Goal: Complete application form

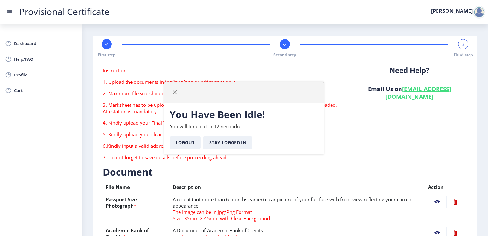
scroll to position [197, 0]
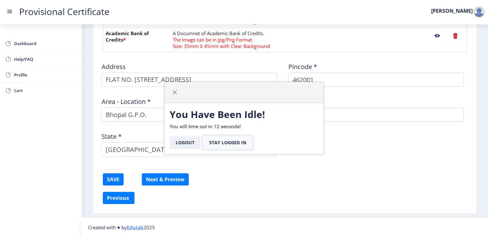
click at [232, 141] on button "Stay Logged In" at bounding box center [227, 142] width 49 height 13
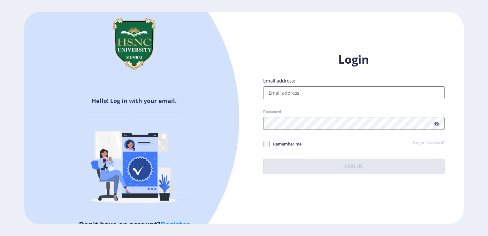
click at [285, 94] on input "Email address:" at bounding box center [353, 92] width 181 height 13
type input "[EMAIL_ADDRESS][DOMAIN_NAME]"
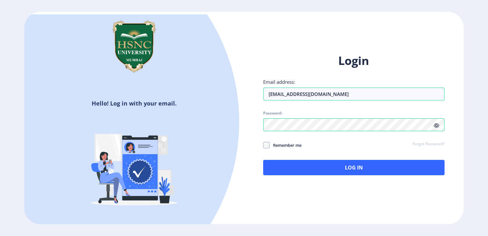
click at [292, 149] on div "Login Email address: [EMAIL_ADDRESS][DOMAIN_NAME] Password: Remember me Forgot …" at bounding box center [353, 114] width 181 height 122
click at [289, 145] on span "Remember me" at bounding box center [285, 145] width 32 height 8
click at [263, 145] on input "Remember me" at bounding box center [263, 145] width 0 height 0
checkbox input "true"
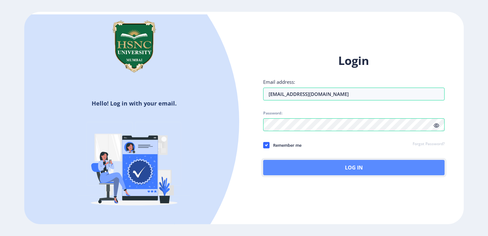
click at [354, 164] on button "Log In" at bounding box center [353, 167] width 181 height 15
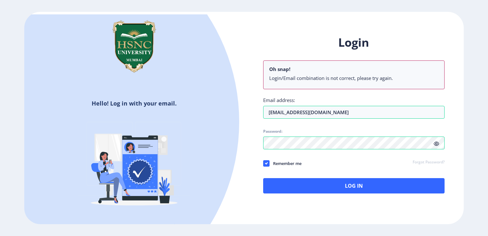
click at [437, 127] on div "Login Oh snap! Login/Email combination is not correct, please try again. Email …" at bounding box center [353, 114] width 181 height 158
click at [435, 146] on icon at bounding box center [435, 143] width 5 height 5
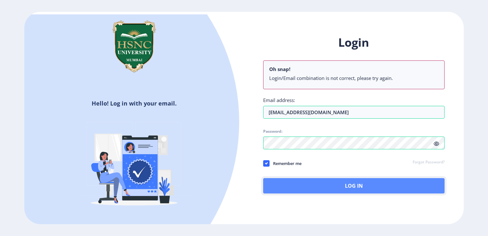
click at [341, 186] on button "Log In" at bounding box center [353, 185] width 181 height 15
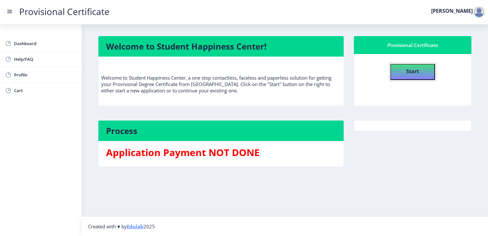
click at [417, 68] on b "Start" at bounding box center [412, 71] width 13 height 7
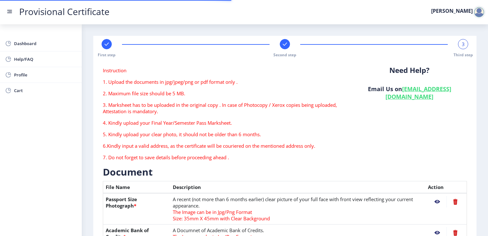
type textarea "FLAT NO. [STREET_ADDRESS]"
type input "462001"
type input "Bhopal G.P.O."
type input "BHOPAL"
type input "[GEOGRAPHIC_DATA]"
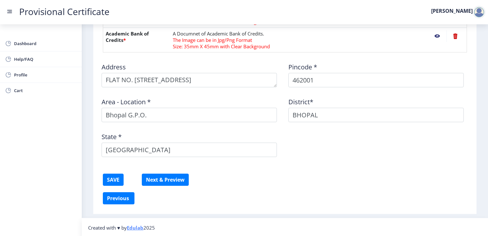
scroll to position [197, 0]
click at [121, 195] on button "Previous ‍" at bounding box center [119, 197] width 32 height 12
select select "A"
select select "March"
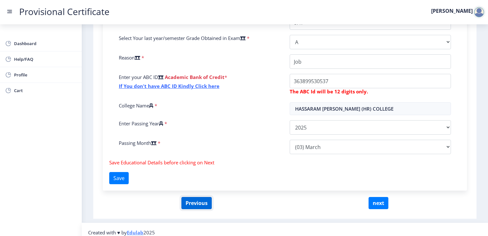
click at [199, 202] on button "Previous" at bounding box center [196, 203] width 30 height 12
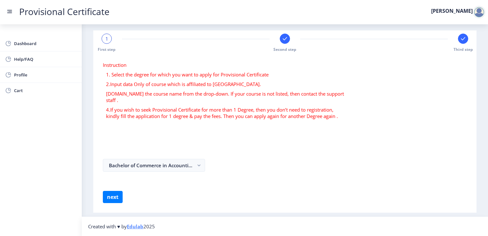
scroll to position [0, 0]
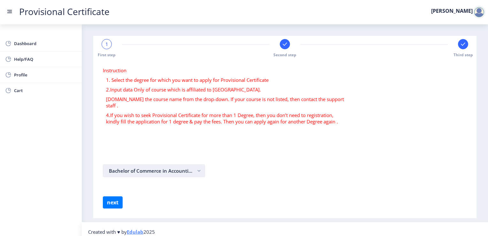
click at [200, 167] on rect "button" at bounding box center [198, 170] width 7 height 7
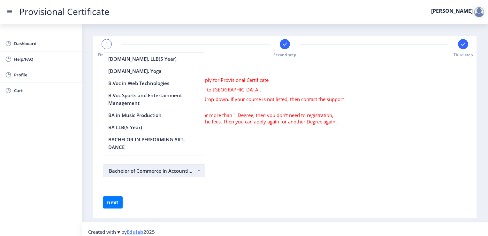
scroll to position [532, 0]
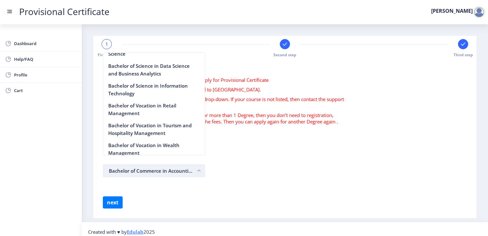
click at [178, 164] on button "Bachelor of Commerce in Accounting and Finance" at bounding box center [154, 170] width 102 height 13
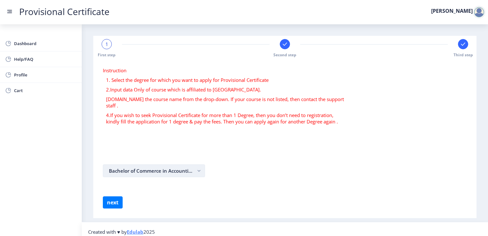
click at [162, 165] on button "Bachelor of Commerce in Accounting and Finance" at bounding box center [154, 170] width 102 height 13
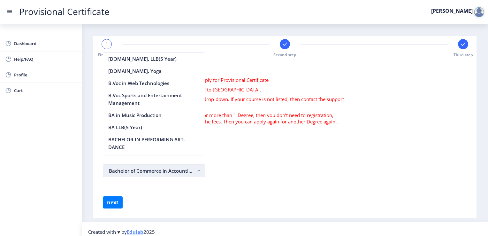
scroll to position [202, 0]
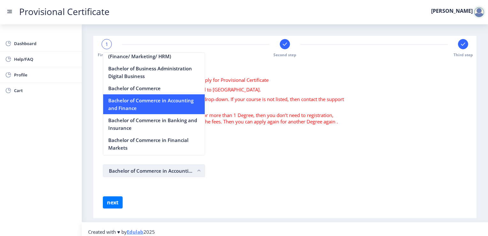
click at [162, 165] on button "Bachelor of Commerce in Accounting and Finance" at bounding box center [154, 170] width 102 height 13
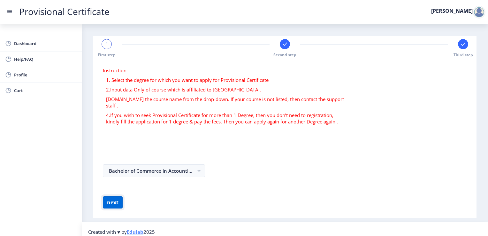
click at [112, 196] on button "next" at bounding box center [113, 202] width 20 height 12
